Goal: Task Accomplishment & Management: Use online tool/utility

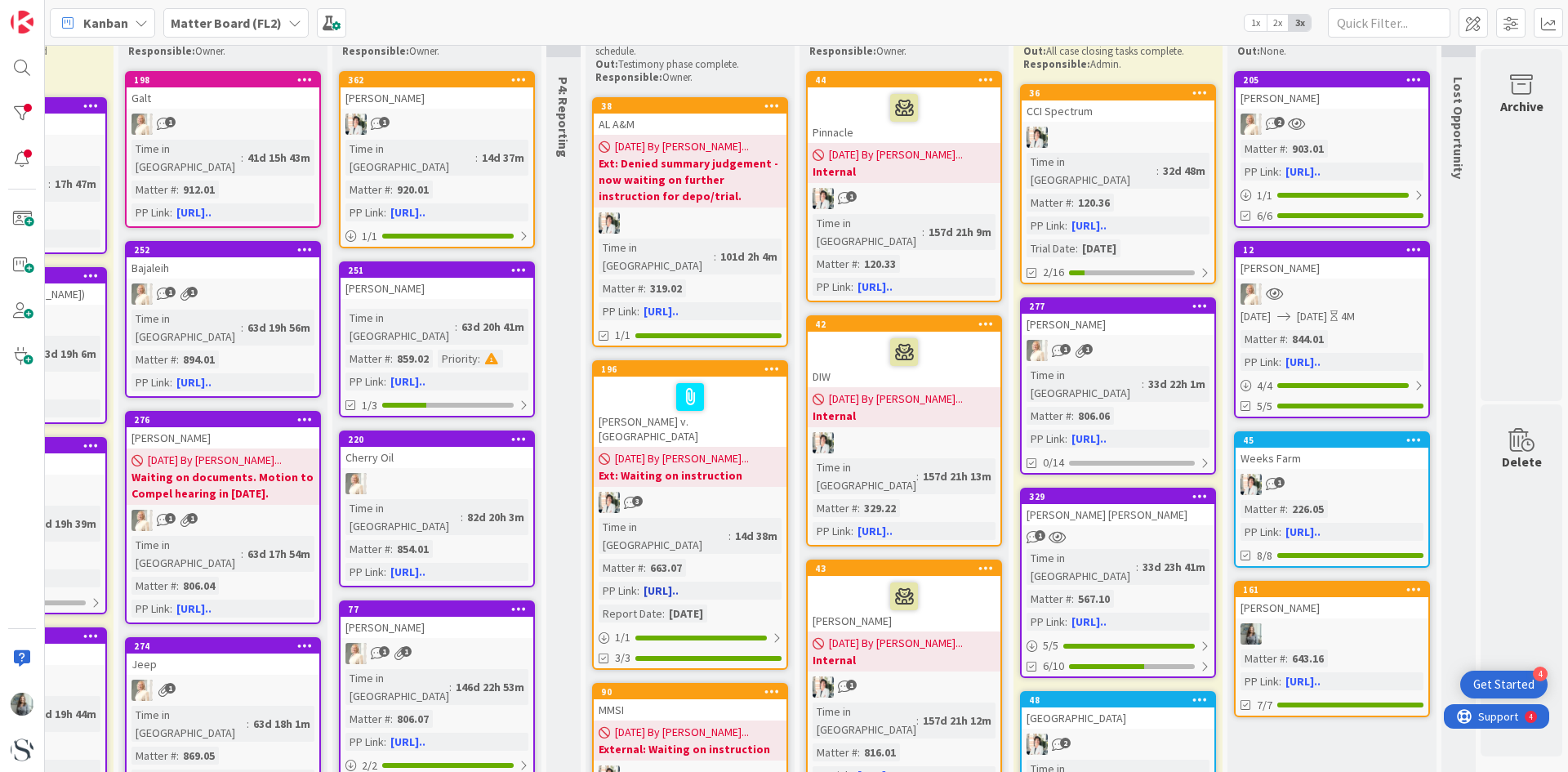
scroll to position [0, 625]
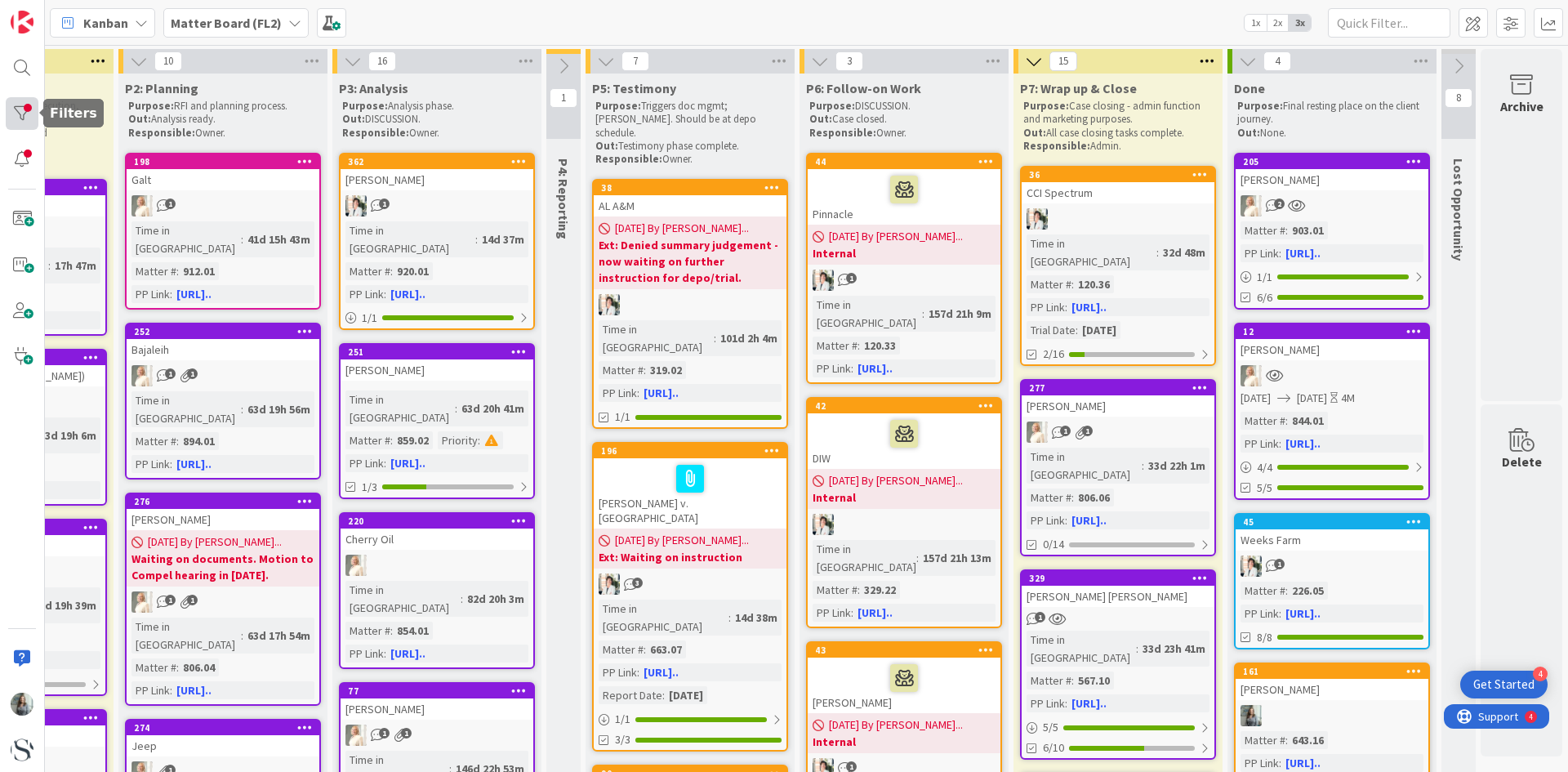
click at [27, 114] on div at bounding box center [22, 114] width 33 height 33
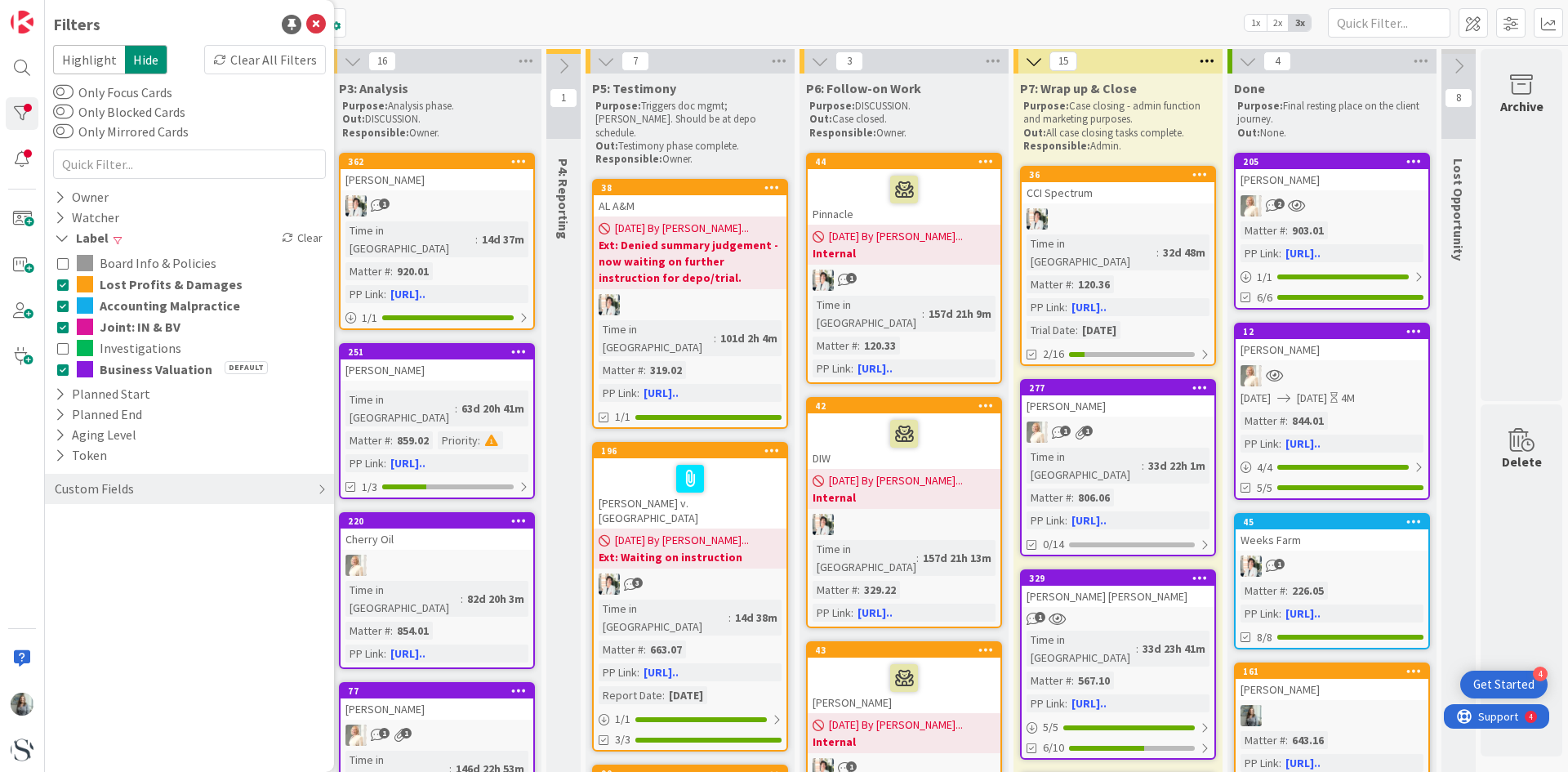
click at [67, 287] on icon at bounding box center [62, 284] width 11 height 11
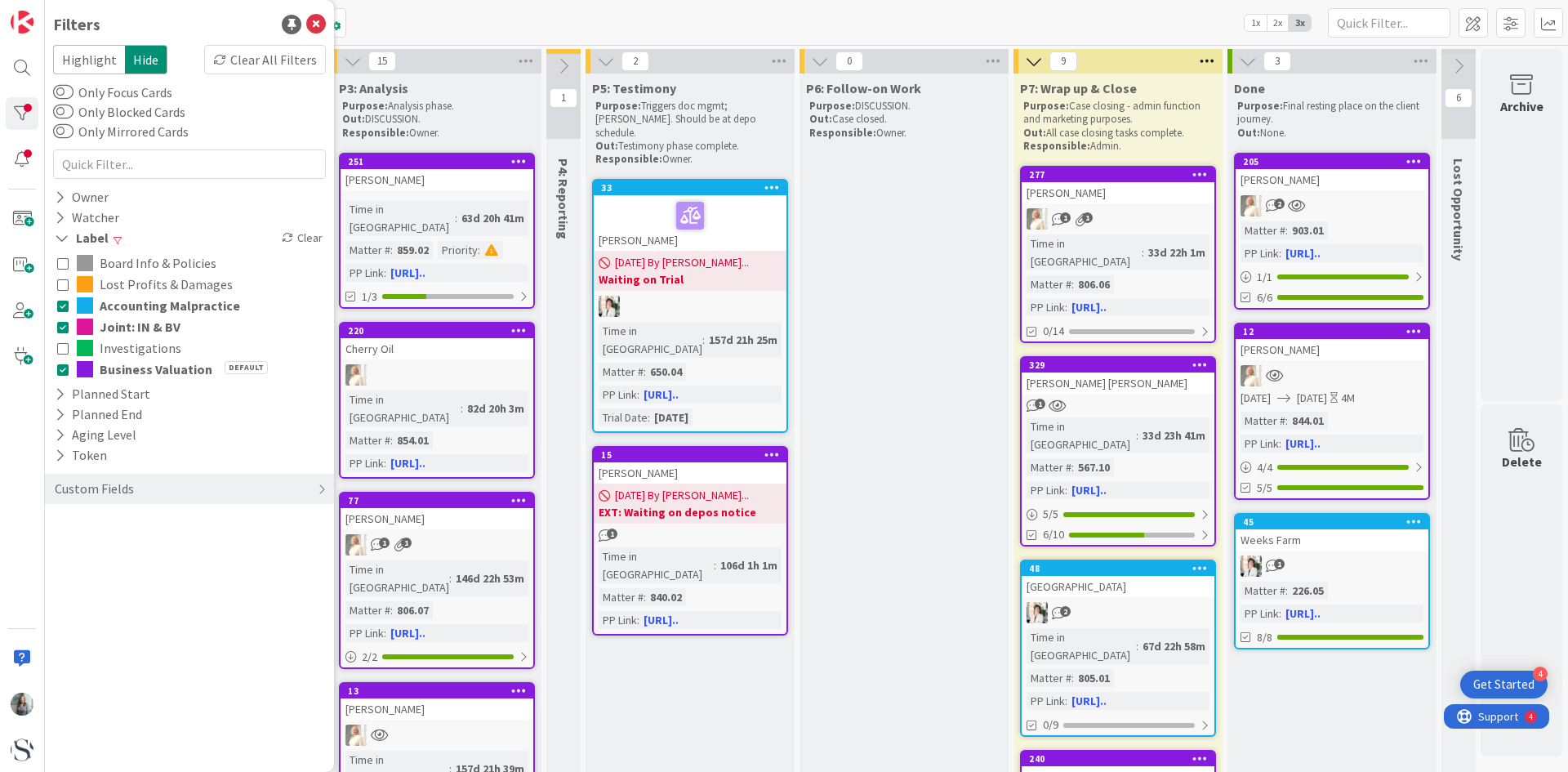
click at [64, 310] on icon at bounding box center [62, 305] width 11 height 11
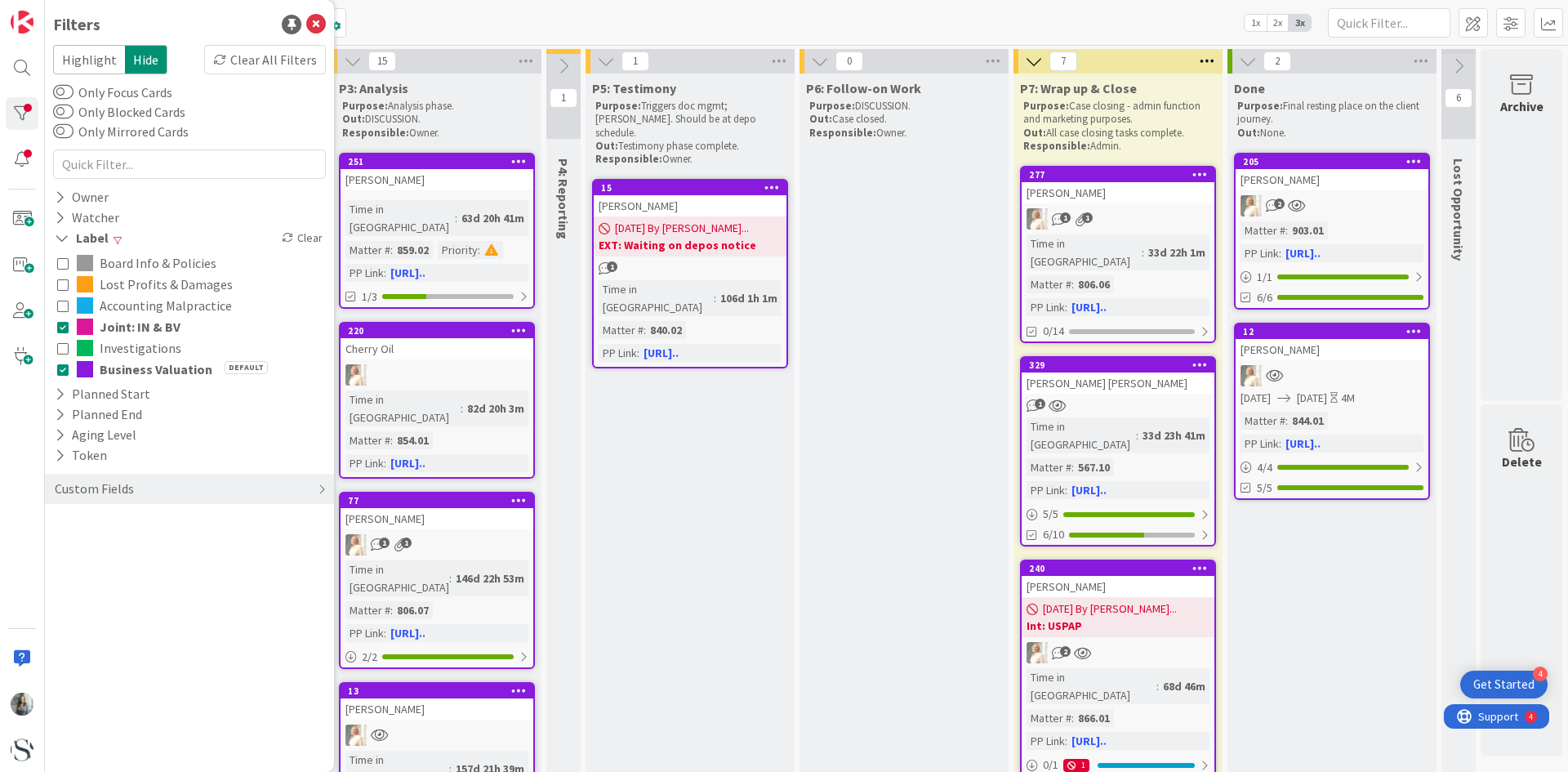
click at [61, 324] on icon at bounding box center [62, 326] width 11 height 11
click at [62, 348] on icon at bounding box center [62, 347] width 11 height 11
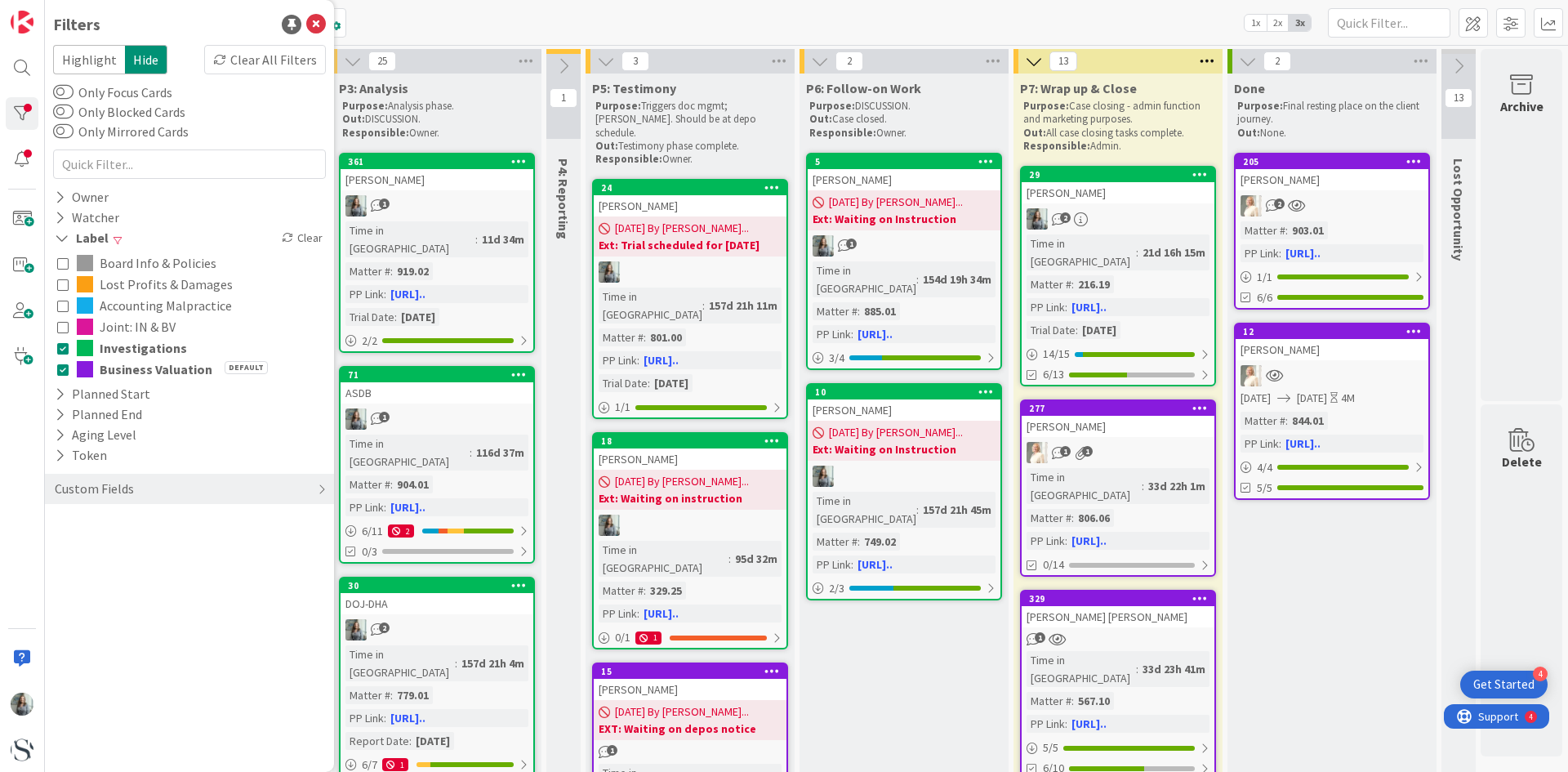
click at [63, 370] on icon at bounding box center [62, 369] width 11 height 11
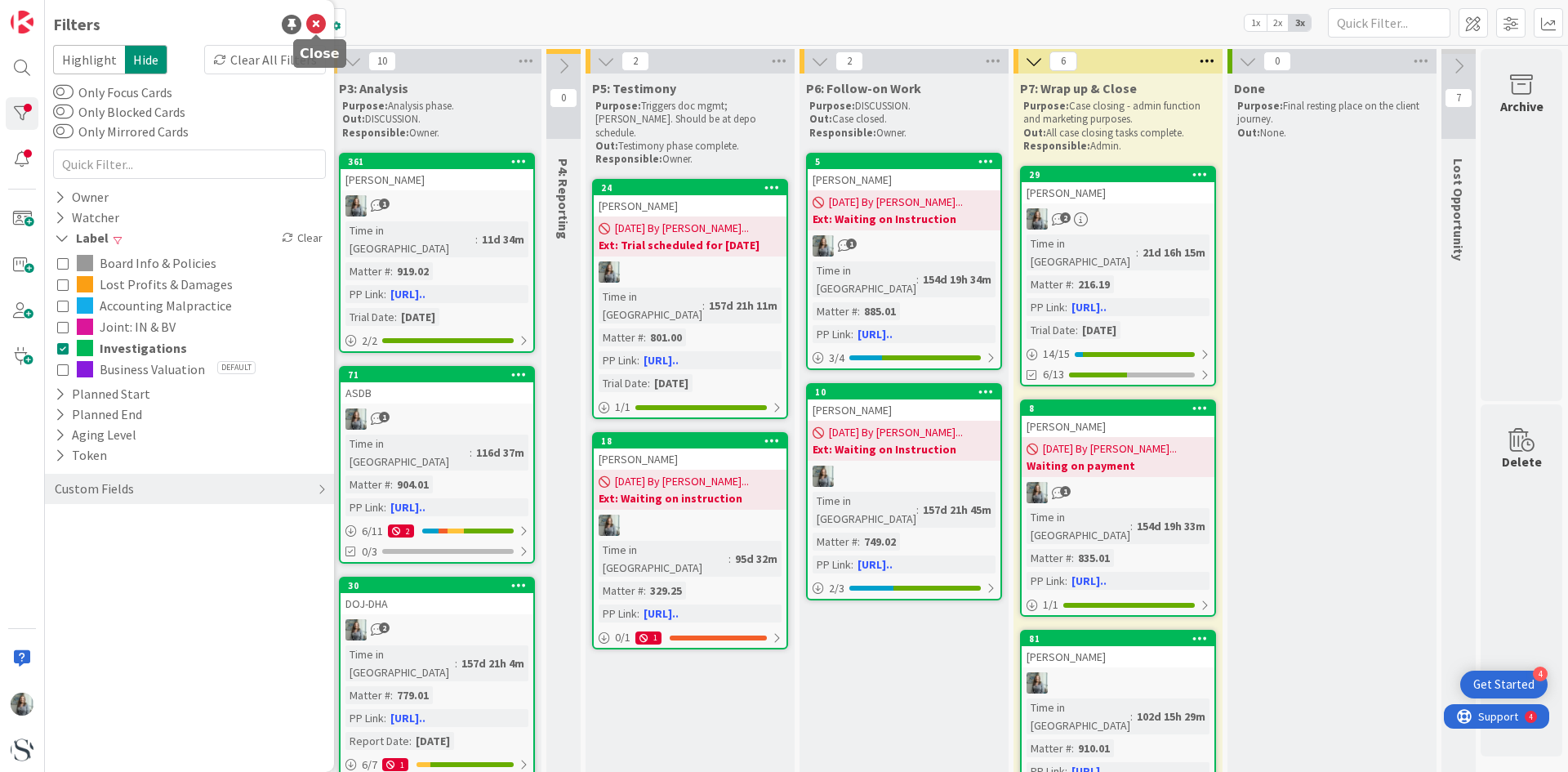
click at [310, 23] on icon at bounding box center [316, 24] width 20 height 20
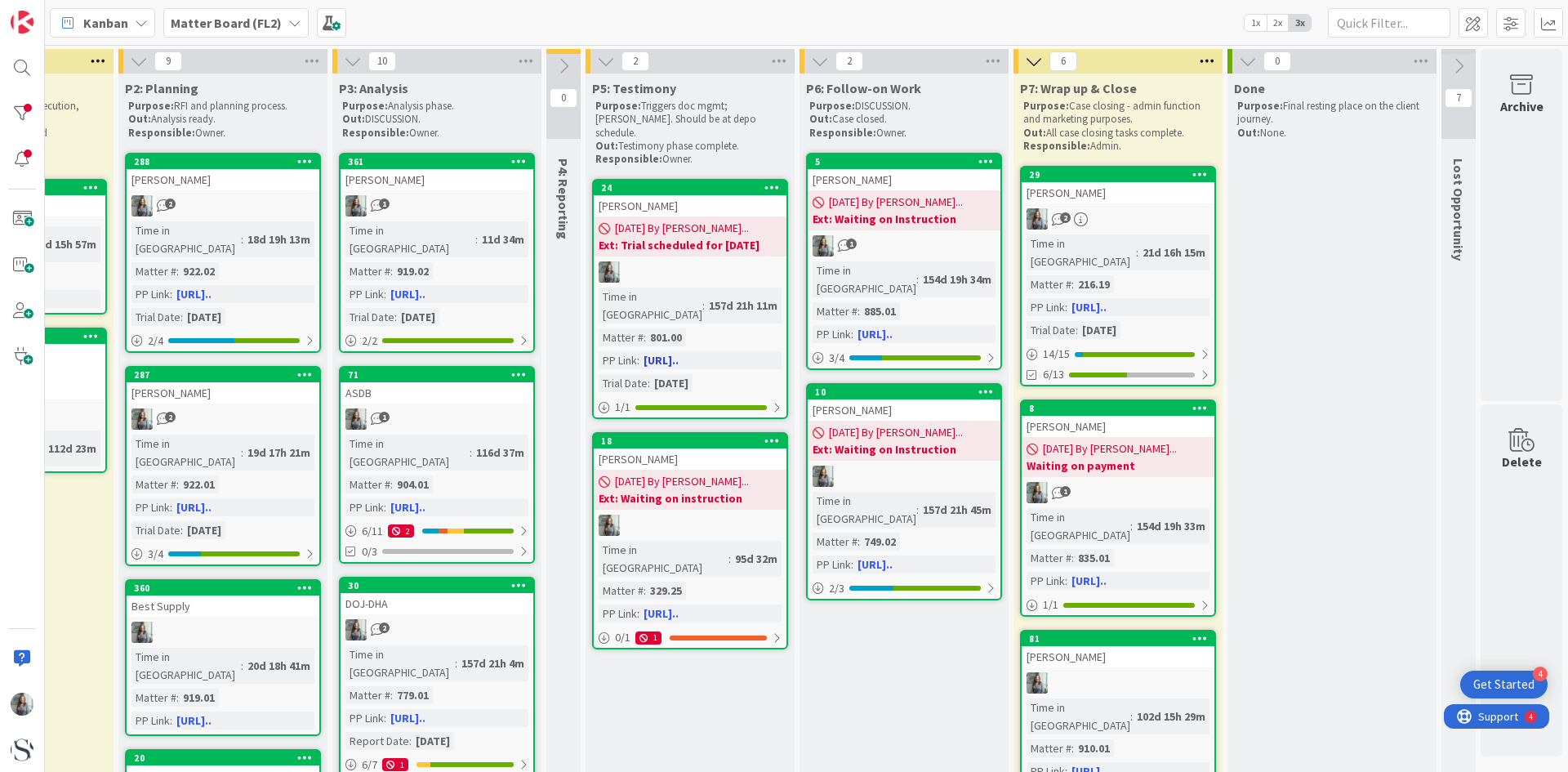
click at [683, 261] on div at bounding box center [689, 271] width 192 height 21
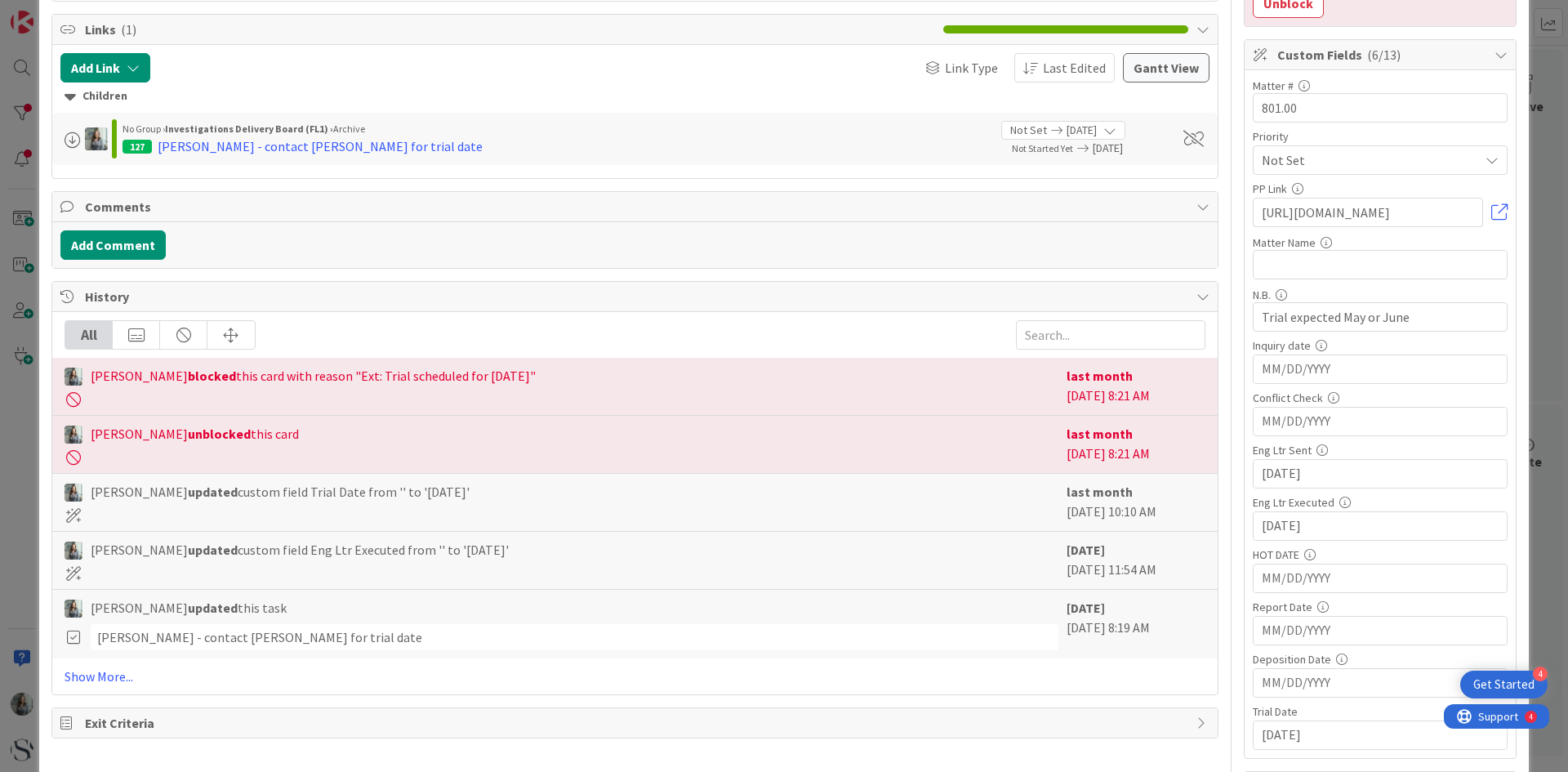
scroll to position [408, 0]
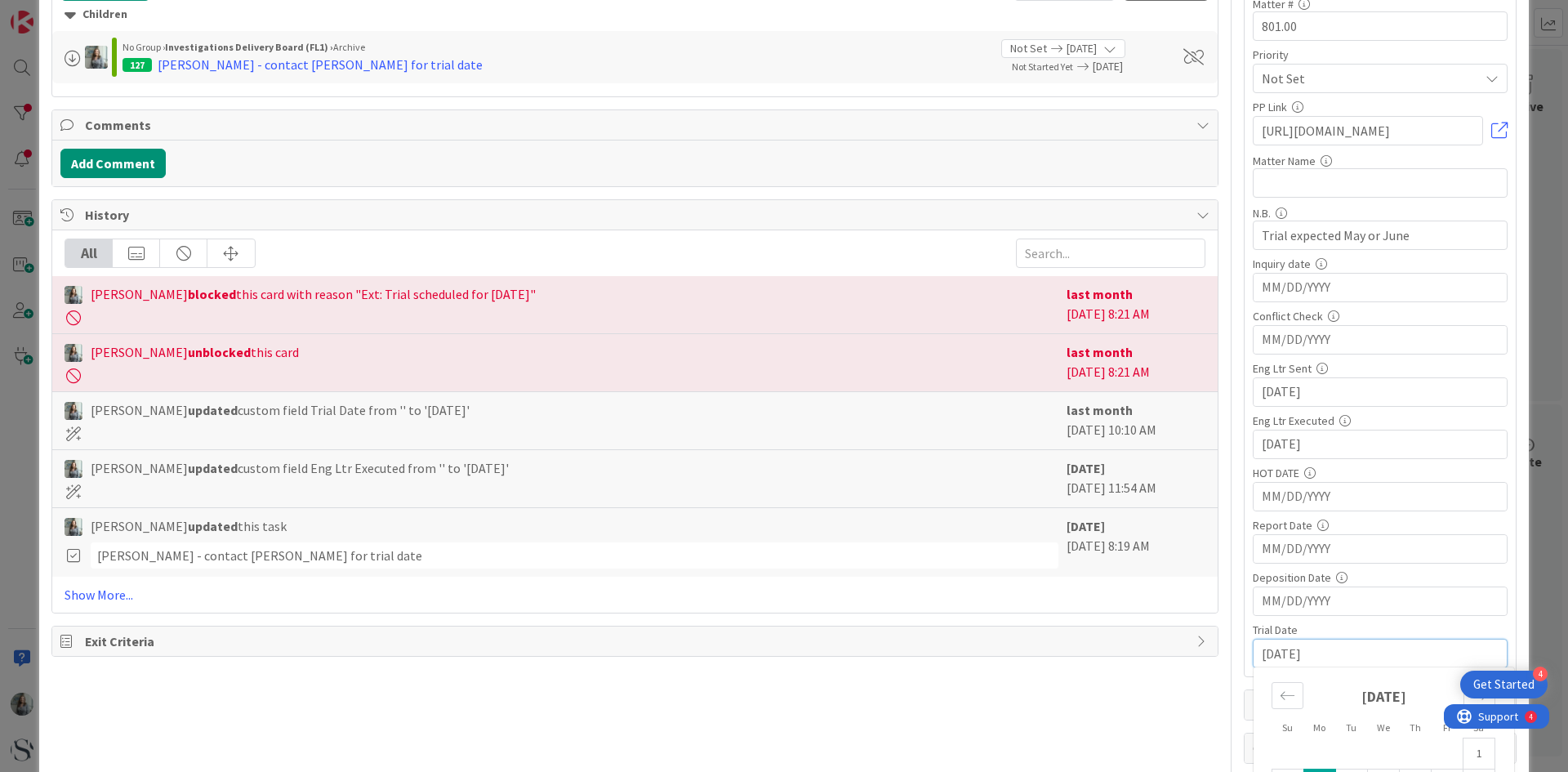
click at [1275, 641] on input "[DATE]" at bounding box center [1380, 654] width 237 height 27
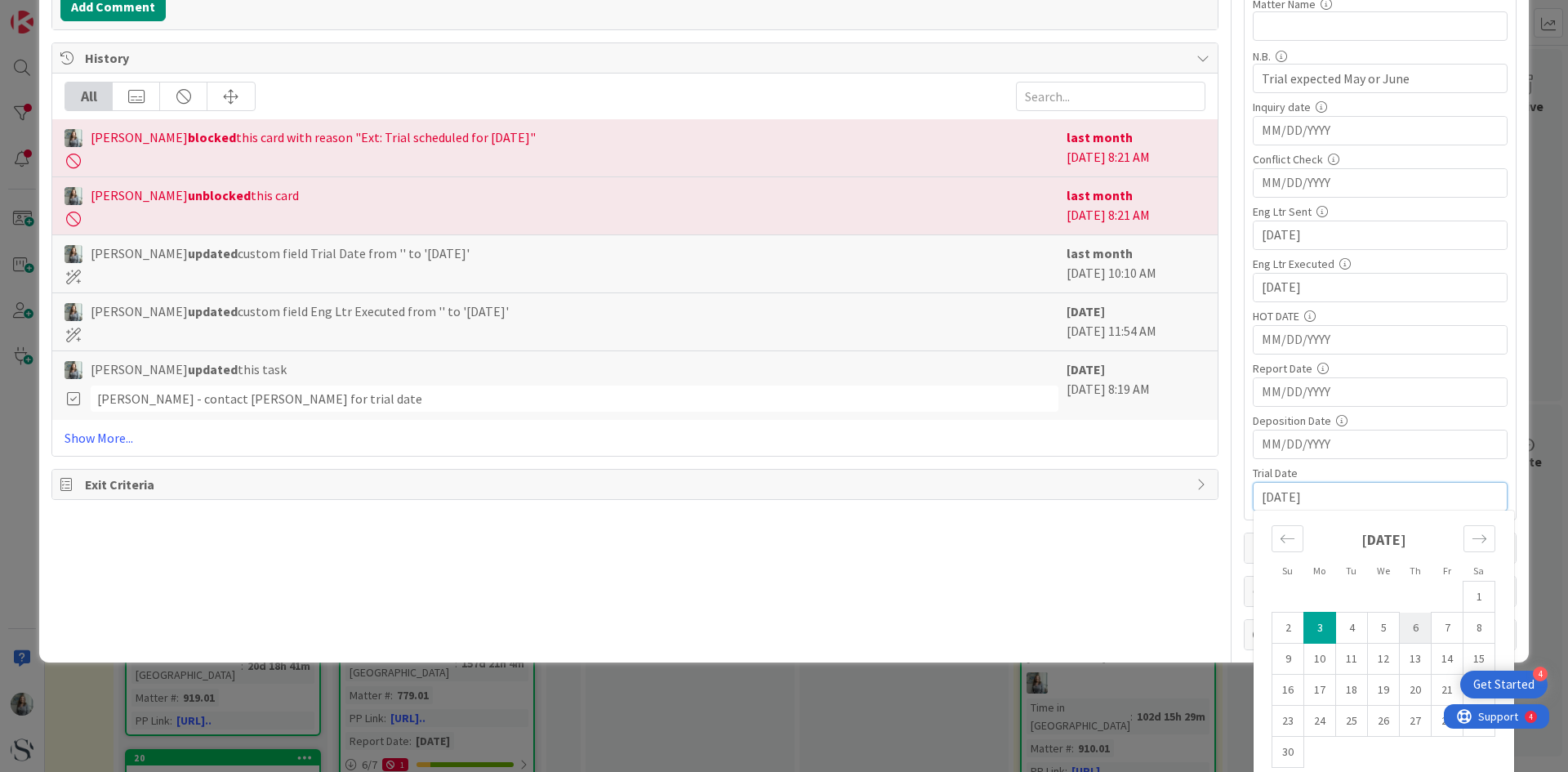
click at [1407, 616] on td "6" at bounding box center [1415, 628] width 32 height 31
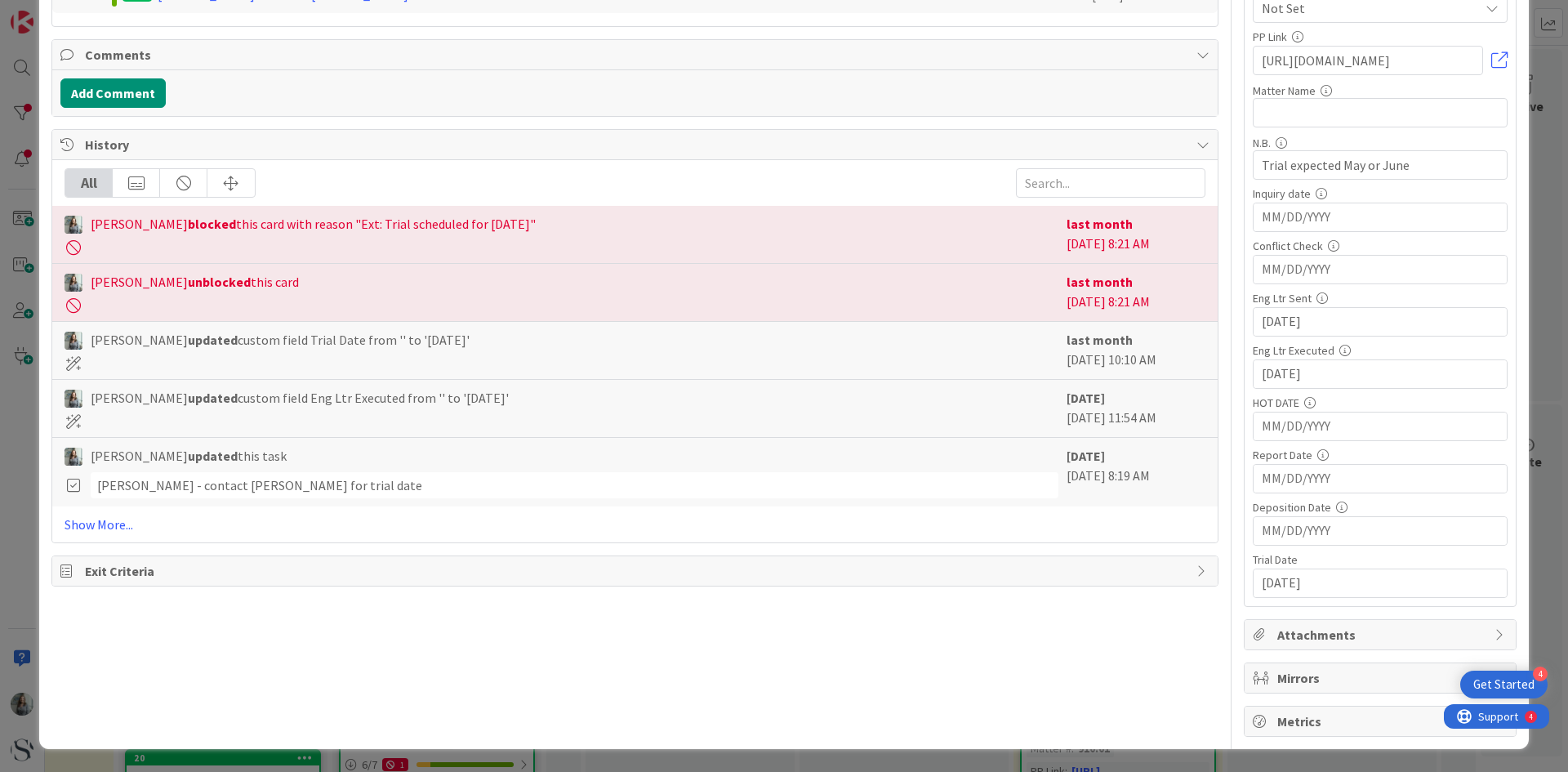
type input "[DATE]"
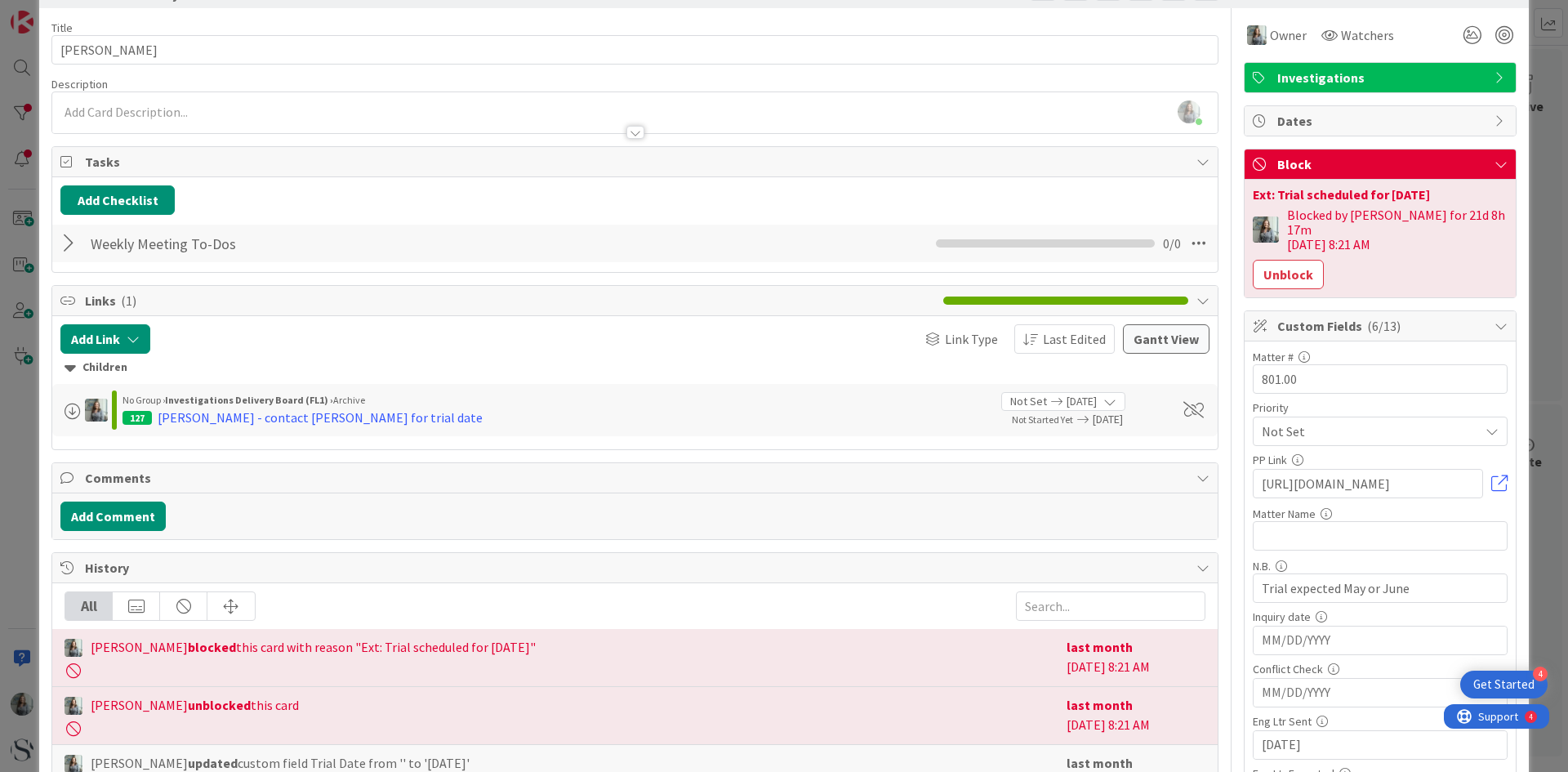
scroll to position [0, 0]
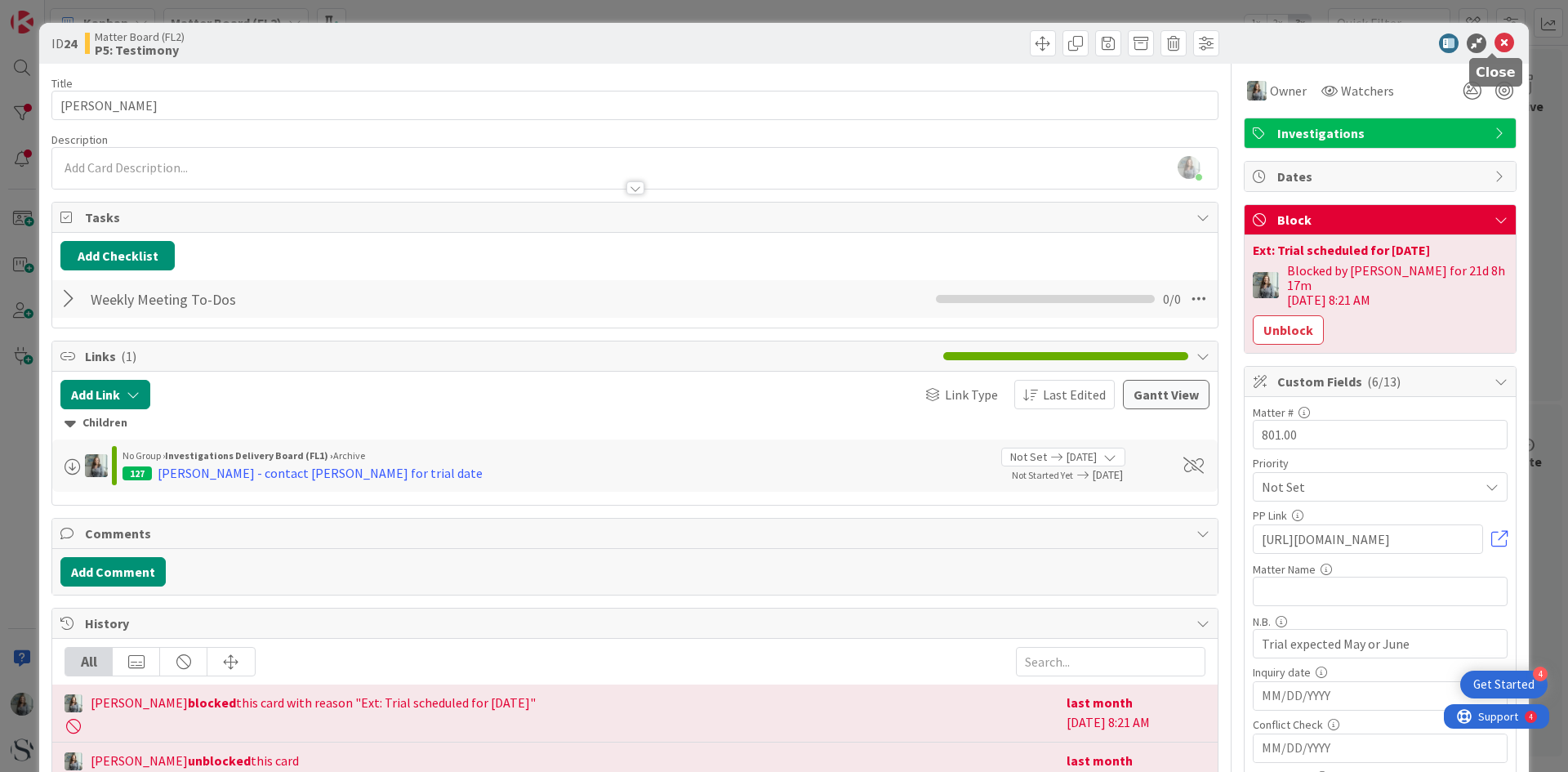
click at [1494, 36] on icon at bounding box center [1504, 43] width 20 height 20
